Goal: Information Seeking & Learning: Learn about a topic

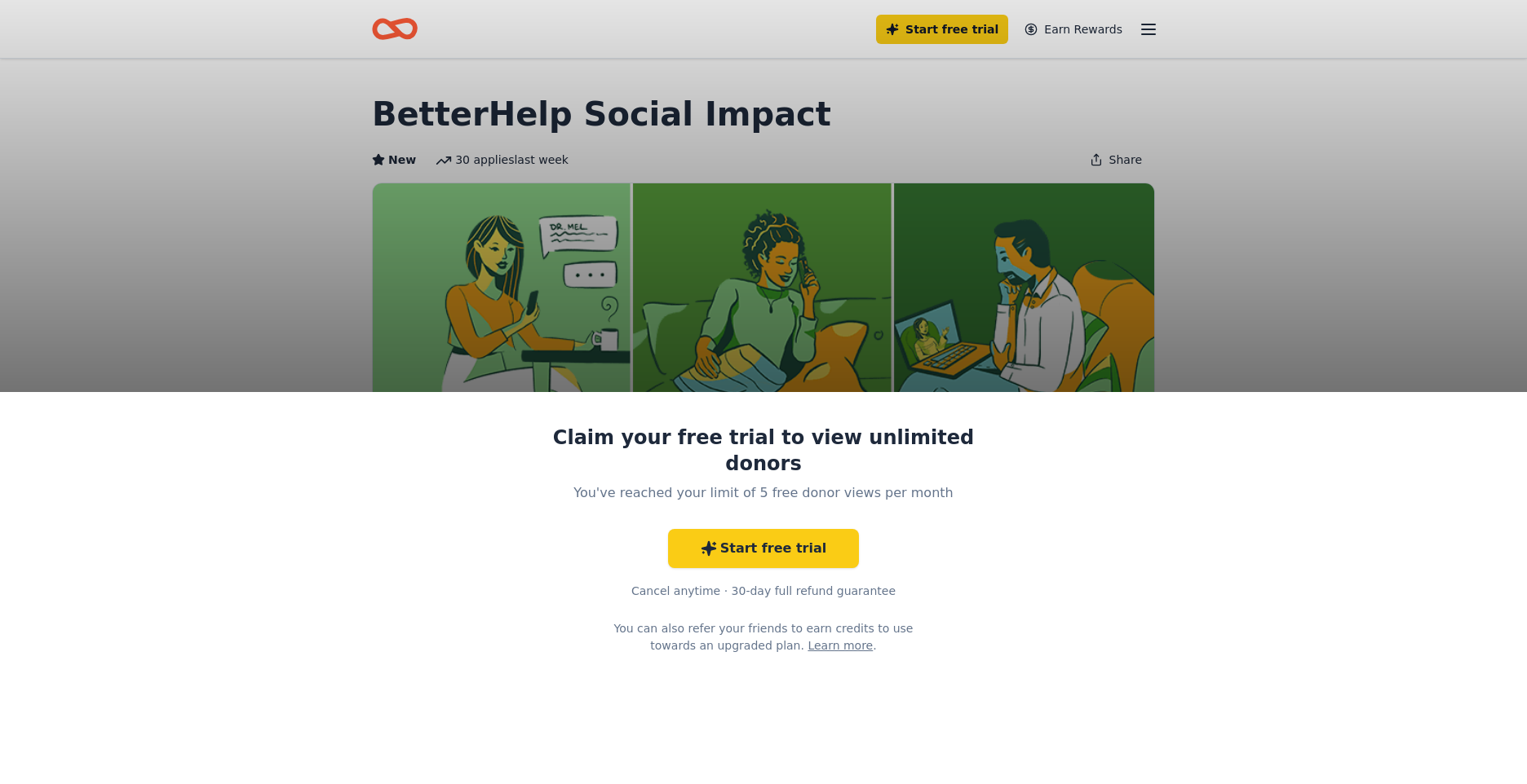
click at [1305, 211] on div "Claim your free trial to view unlimited donors You've reached your limit of 5 f…" at bounding box center [763, 392] width 1527 height 784
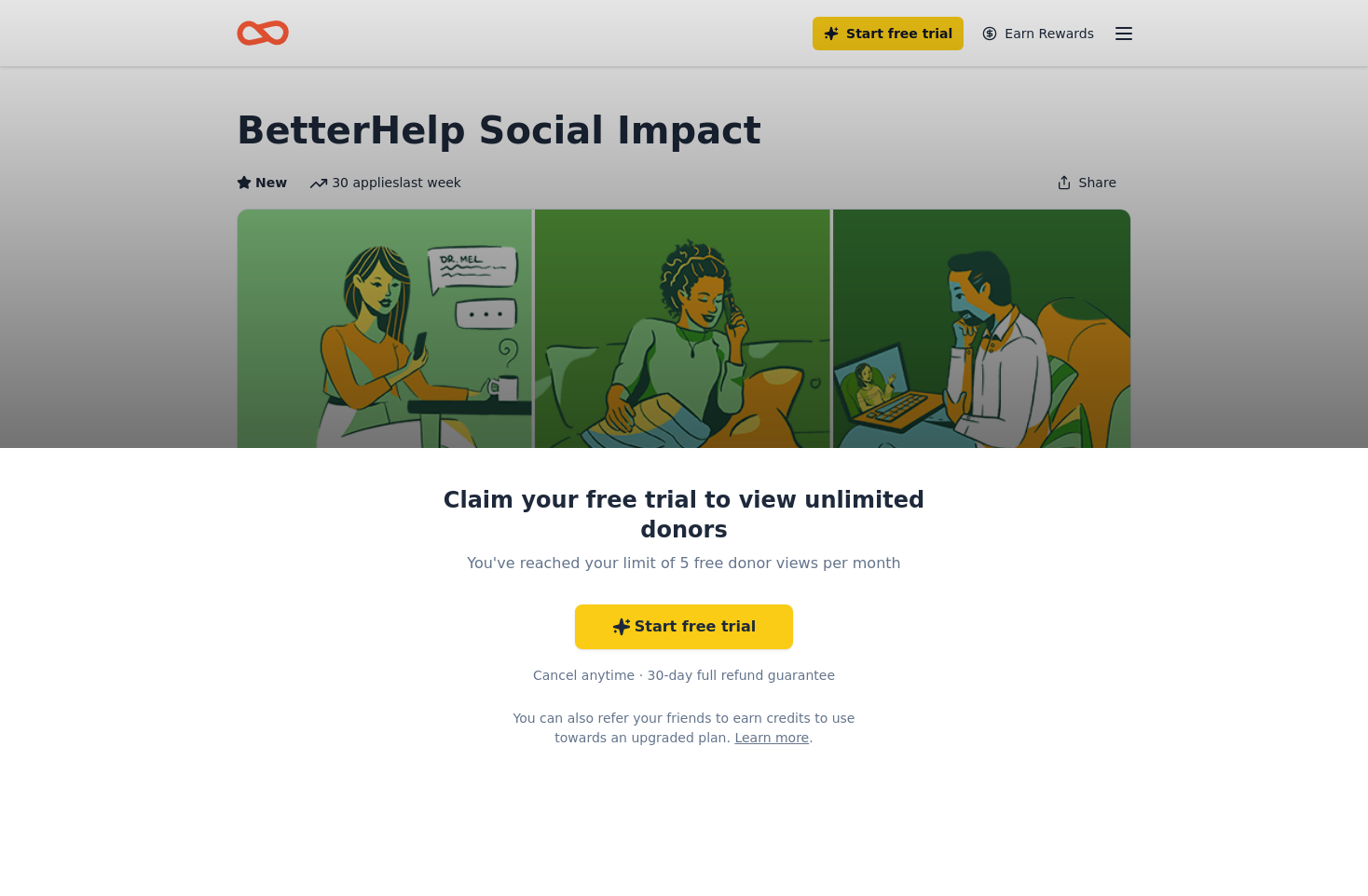
click at [1039, 653] on div "Claim your free trial to view unlimited donors You've reached your limit of 5 f…" at bounding box center [684, 673] width 1368 height 448
